Goal: Task Accomplishment & Management: Manage account settings

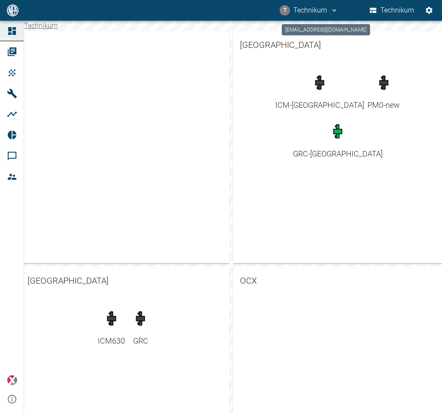
click at [304, 8] on button "T Technikum" at bounding box center [309, 11] width 61 height 16
click at [310, 37] on span "Ausloggen" at bounding box center [317, 34] width 32 height 10
